Goal: Check status: Check status

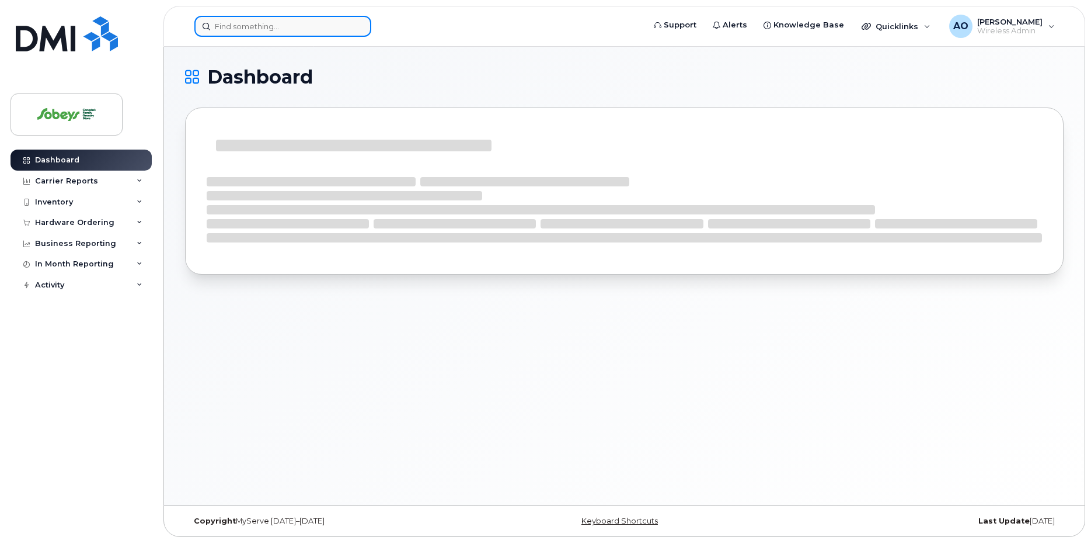
click at [296, 30] on input at bounding box center [282, 26] width 177 height 21
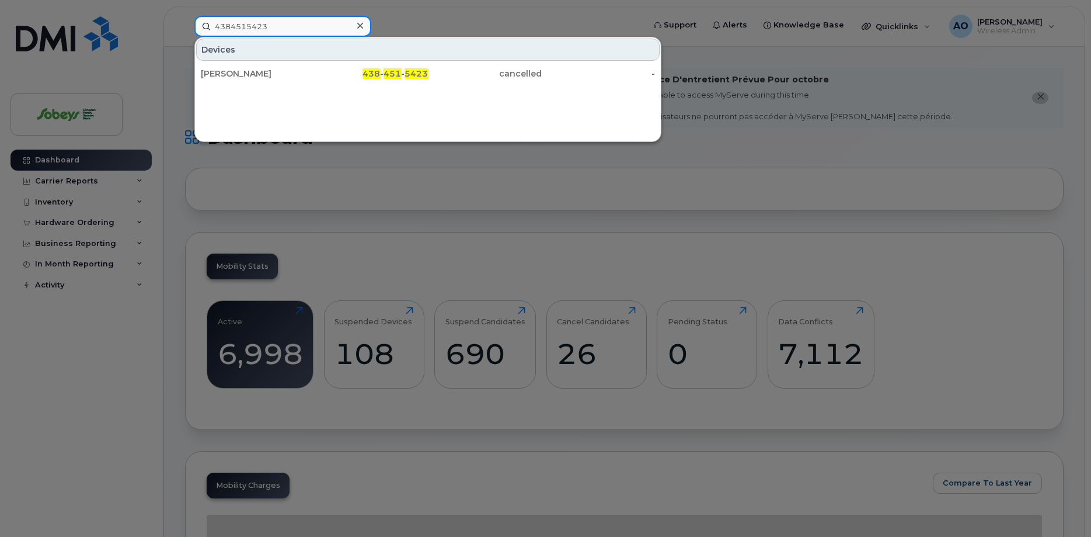
drag, startPoint x: 301, startPoint y: 20, endPoint x: 161, endPoint y: -1, distance: 141.0
click at [194, 16] on input "4384515423" at bounding box center [282, 26] width 177 height 21
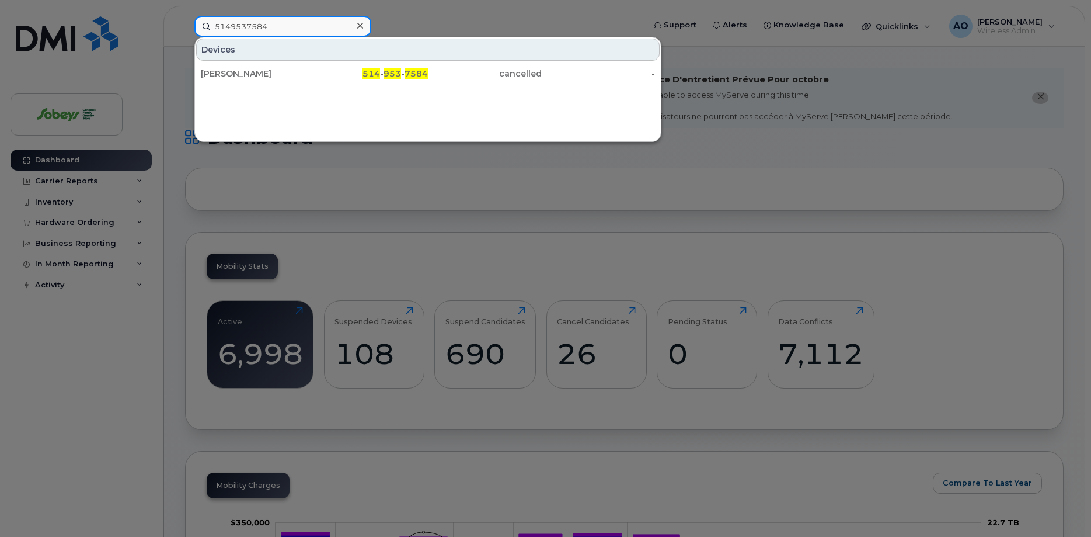
drag, startPoint x: 300, startPoint y: 25, endPoint x: 196, endPoint y: 12, distance: 105.3
click at [194, 21] on input "5149537584" at bounding box center [282, 26] width 177 height 21
drag, startPoint x: 292, startPoint y: 26, endPoint x: 161, endPoint y: -1, distance: 134.7
click at [194, 16] on input "4384545819" at bounding box center [282, 26] width 177 height 21
click at [256, 26] on input "5142124097" at bounding box center [282, 26] width 177 height 21
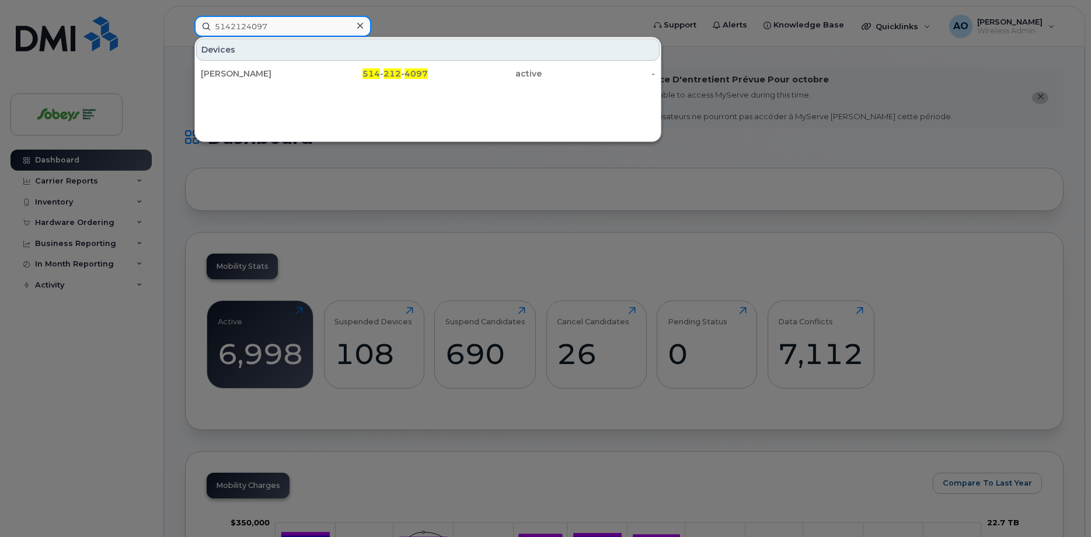
click at [256, 26] on input "5142124097" at bounding box center [282, 26] width 177 height 21
click at [256, 20] on input "4383414410" at bounding box center [282, 26] width 177 height 21
type input "4384497139"
click at [357, 27] on div at bounding box center [359, 26] width 17 height 17
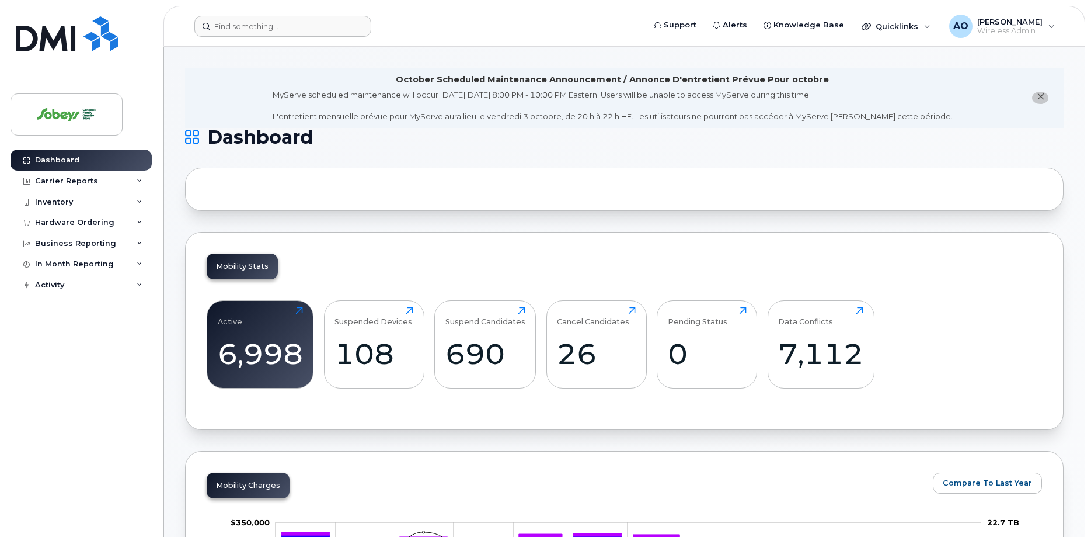
click at [382, 26] on form at bounding box center [415, 26] width 442 height 21
click at [334, 30] on input at bounding box center [282, 26] width 177 height 21
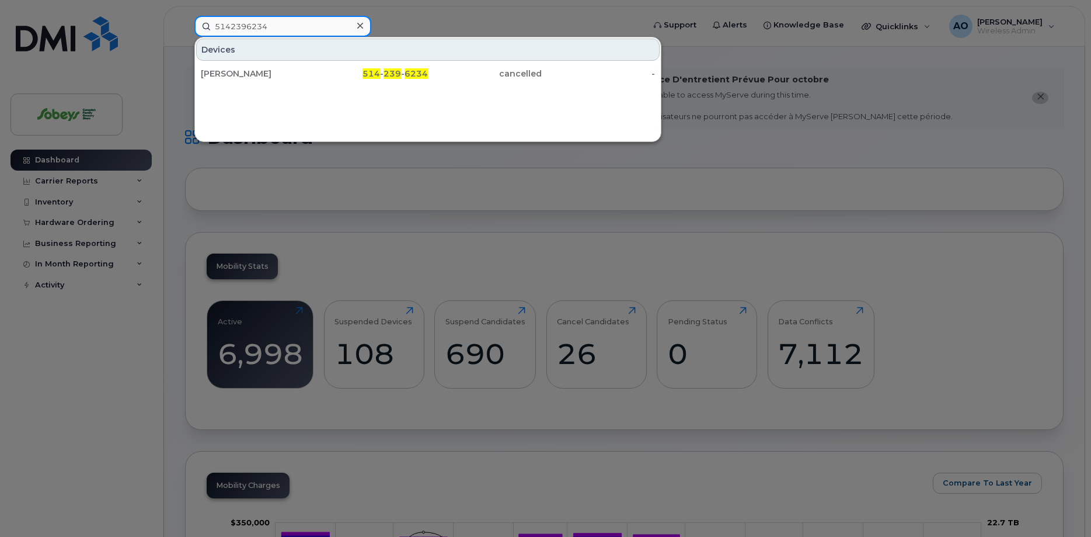
type input "5142396234"
click at [354, 22] on div at bounding box center [359, 26] width 17 height 17
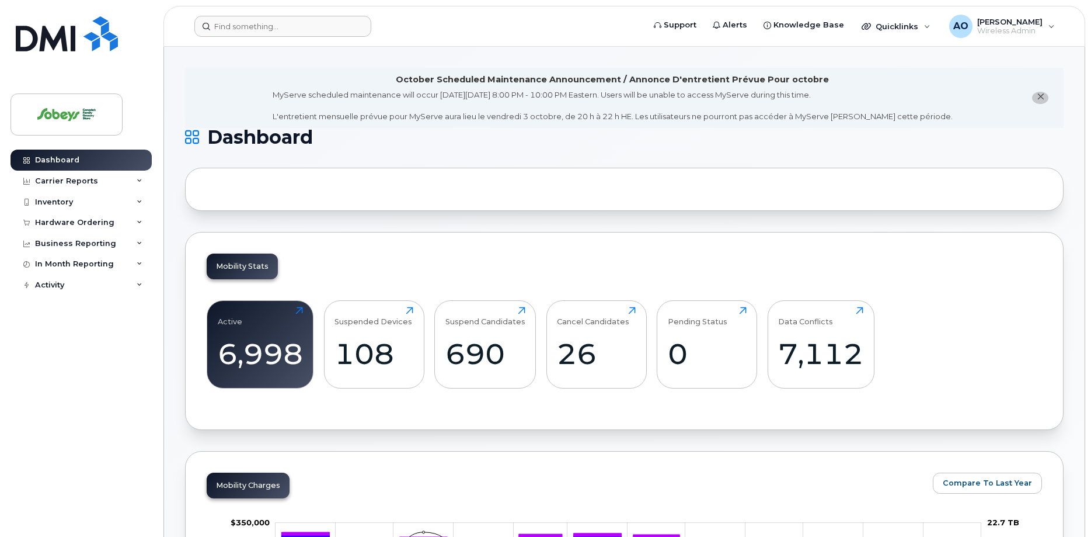
click at [384, 23] on form at bounding box center [415, 26] width 442 height 21
